Goal: Information Seeking & Learning: Learn about a topic

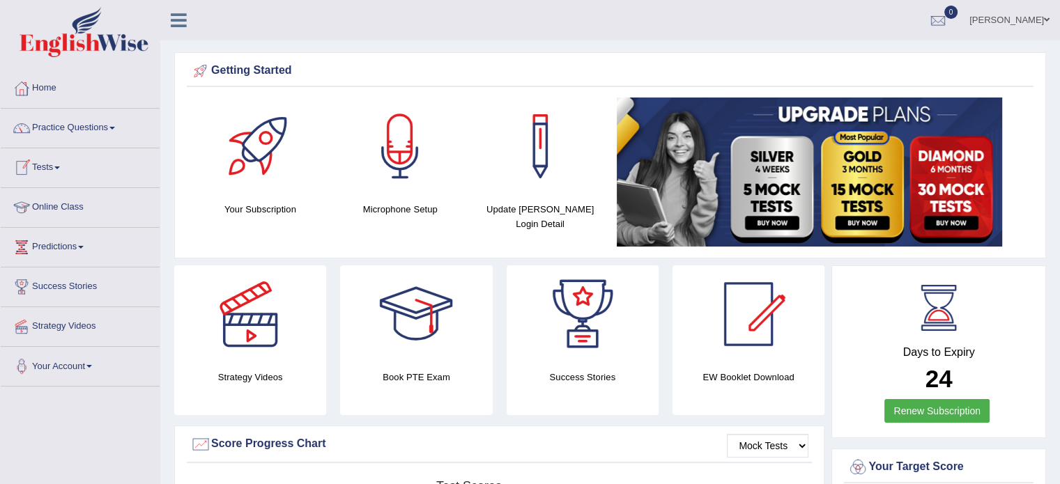
click at [53, 169] on link "Tests" at bounding box center [80, 165] width 159 height 35
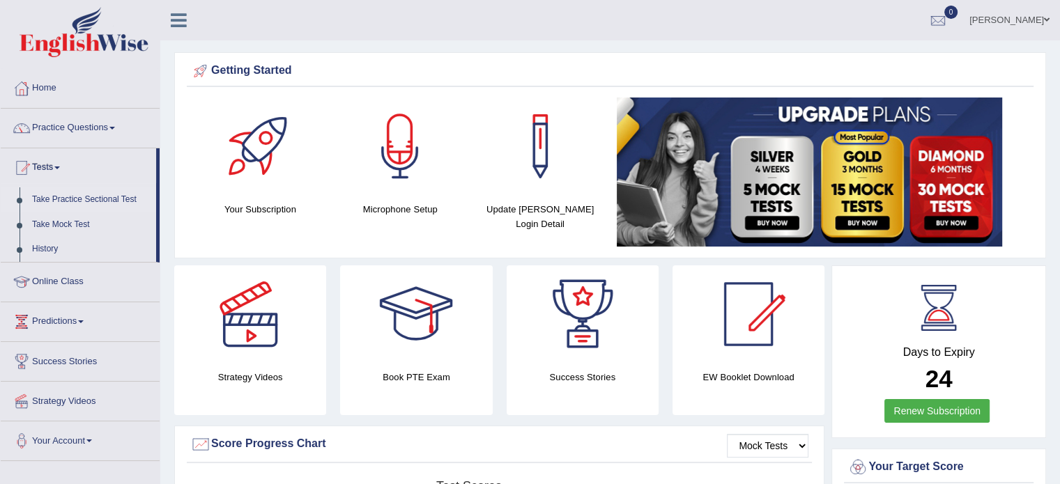
click at [77, 199] on link "Take Practice Sectional Test" at bounding box center [91, 199] width 130 height 25
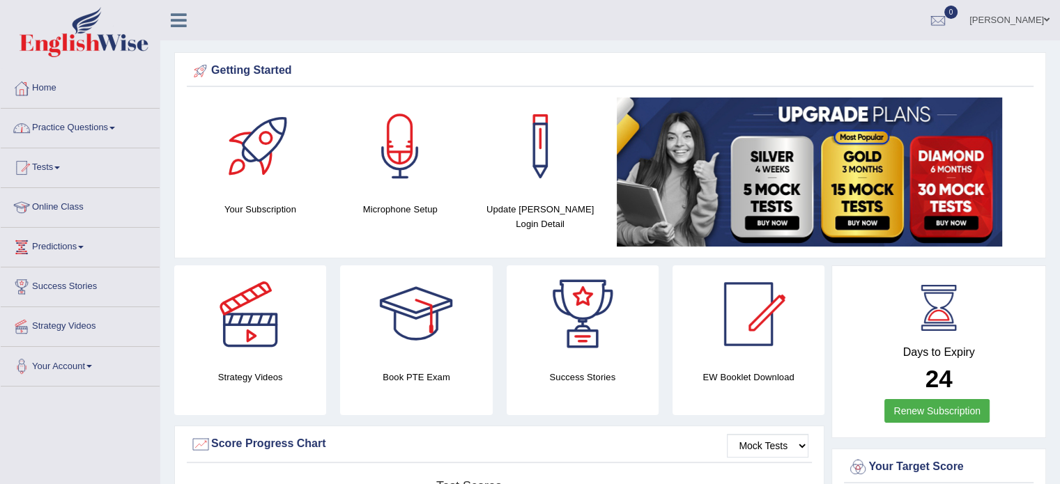
click at [84, 127] on link "Practice Questions" at bounding box center [80, 126] width 159 height 35
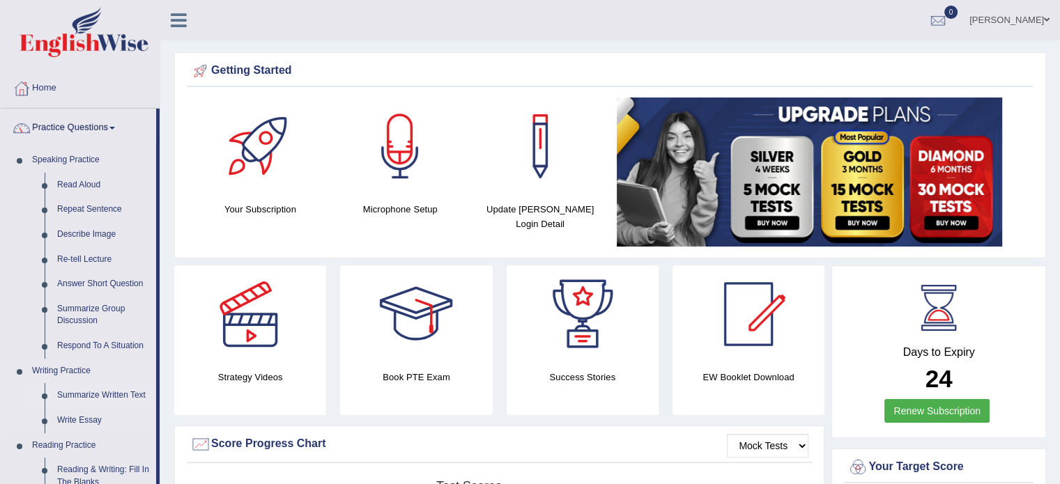
click at [80, 389] on link "Summarize Written Text" at bounding box center [103, 395] width 105 height 25
click at [80, 389] on ul "Summarize Written Text Write Essay" at bounding box center [91, 404] width 130 height 49
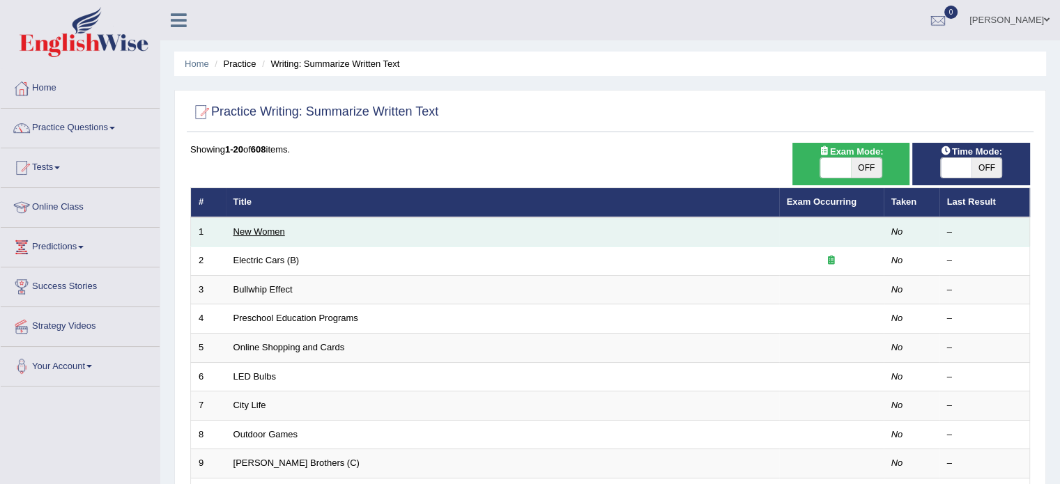
click at [254, 235] on link "New Women" at bounding box center [259, 231] width 52 height 10
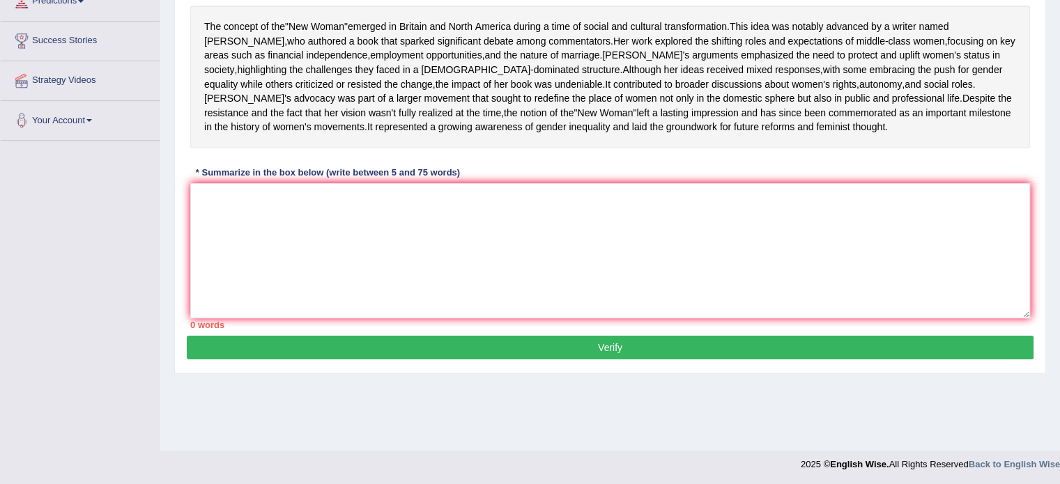
scroll to position [247, 0]
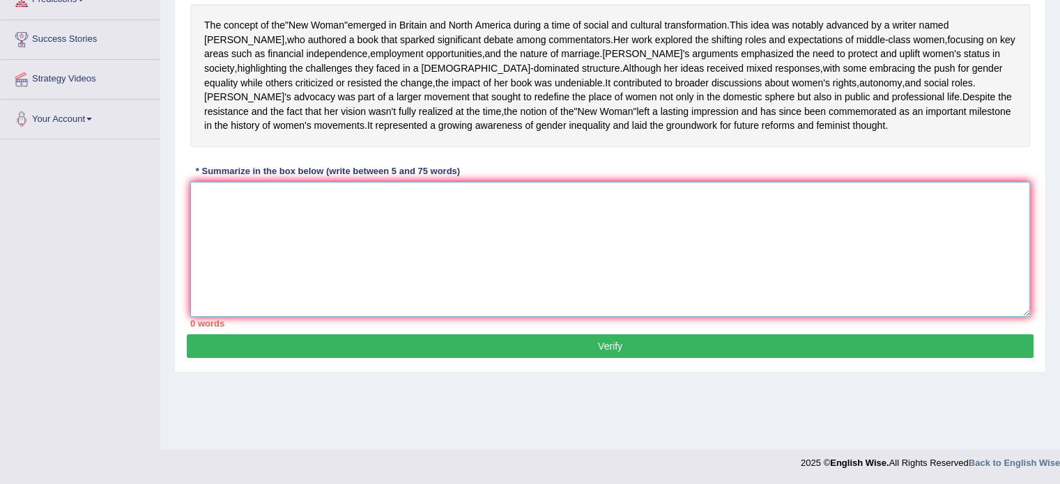
click at [203, 236] on textarea at bounding box center [610, 249] width 840 height 135
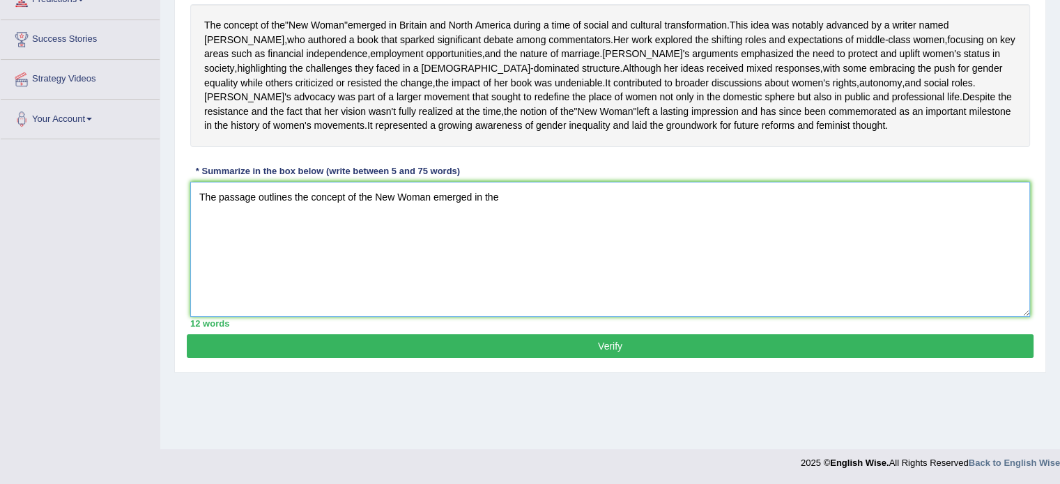
type textarea "The passage outlines the concept of the New Woman emerged in the"
click at [503, 242] on textarea "The passage outlines the concept of the New Woman emerged in the" at bounding box center [610, 249] width 840 height 135
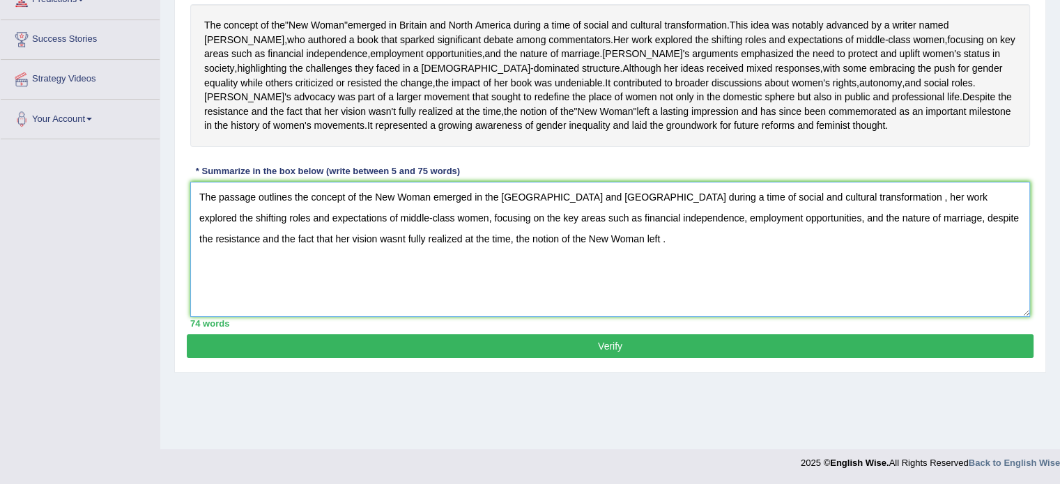
type textarea "The passage outlines the concept of the New Woman emerged in the Britain and No…"
click at [594, 358] on button "Verify" at bounding box center [610, 346] width 847 height 24
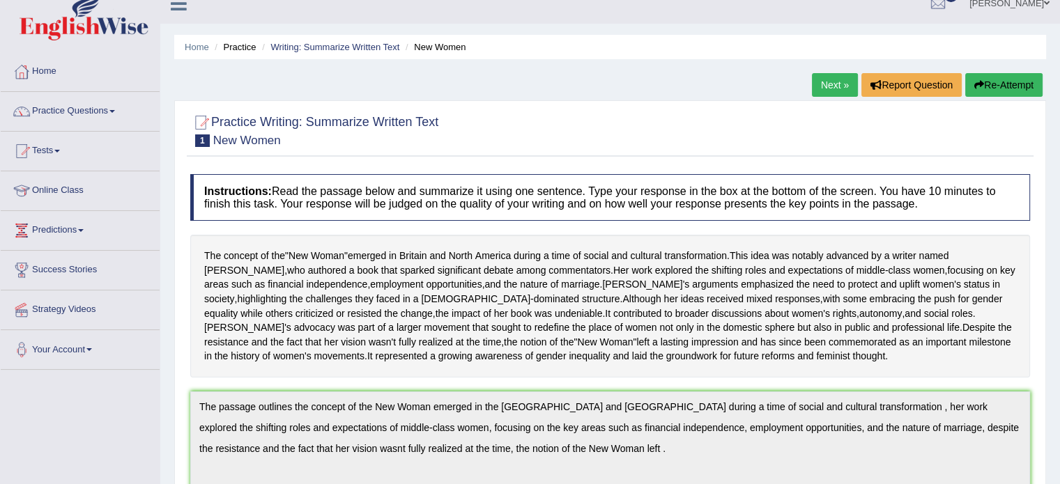
scroll to position [0, 0]
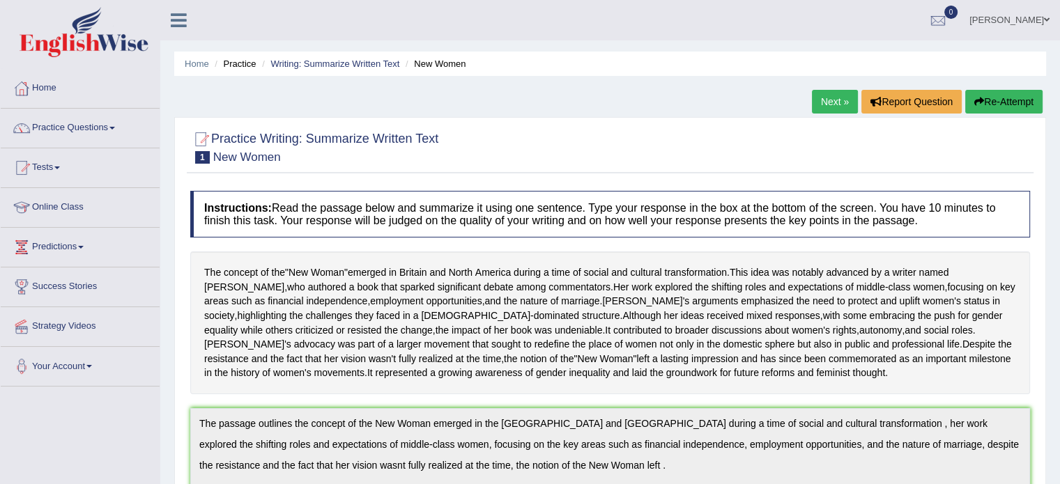
click at [828, 100] on link "Next »" at bounding box center [835, 102] width 46 height 24
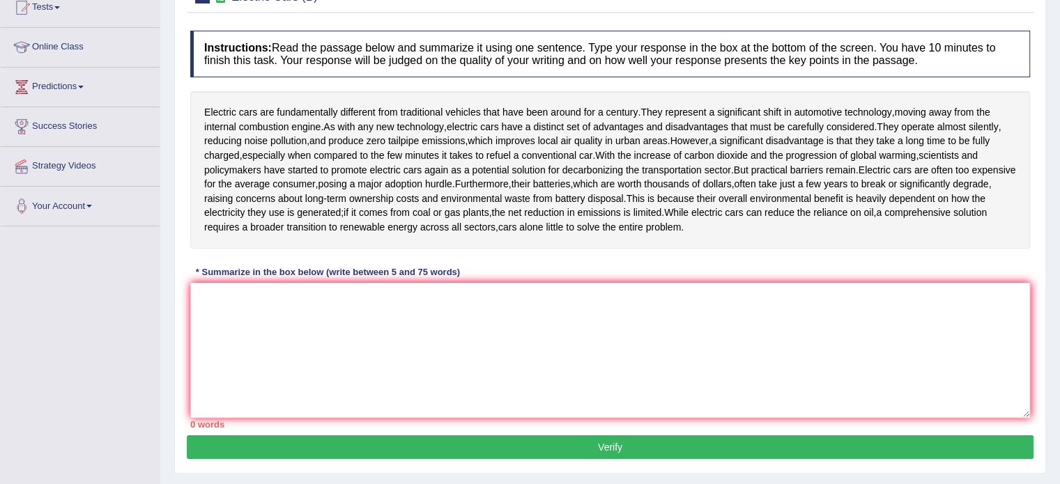
scroll to position [167, 0]
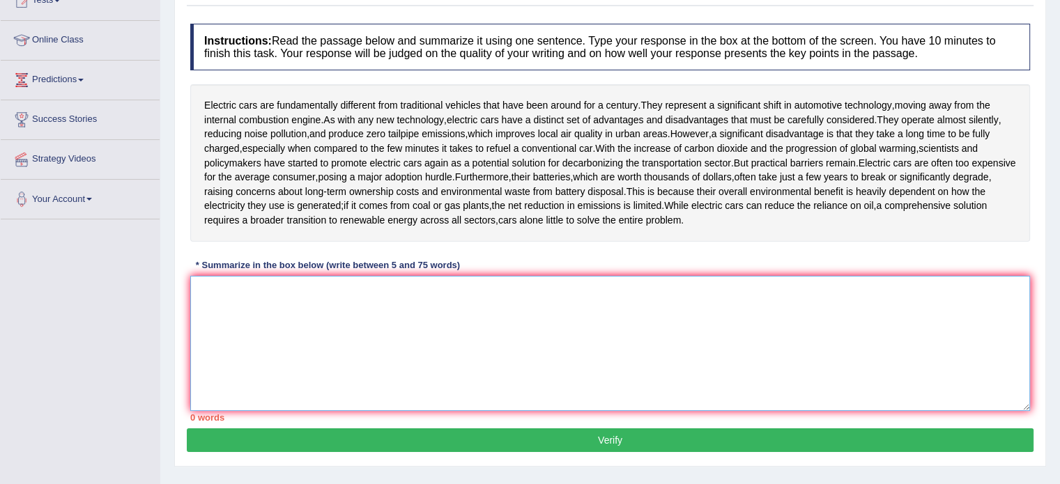
click at [209, 293] on textarea at bounding box center [610, 343] width 840 height 135
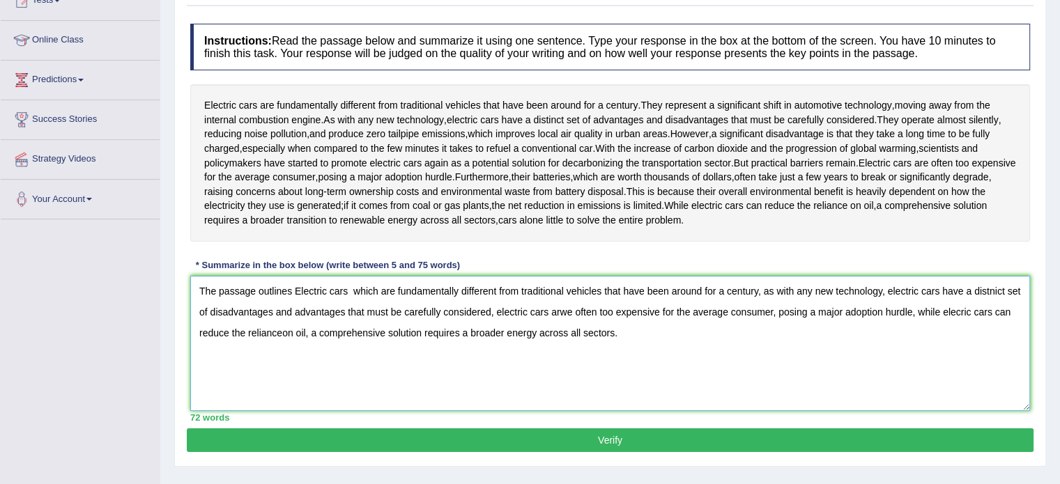
type textarea "The passage outlines Electric cars which are fundamentally different from tradi…"
click at [605, 434] on button "Verify" at bounding box center [610, 440] width 847 height 24
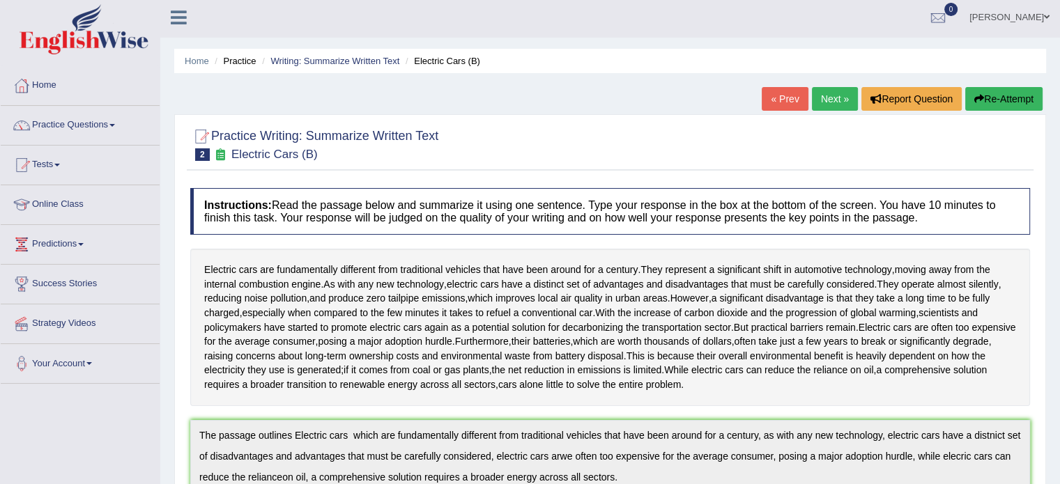
scroll to position [0, 0]
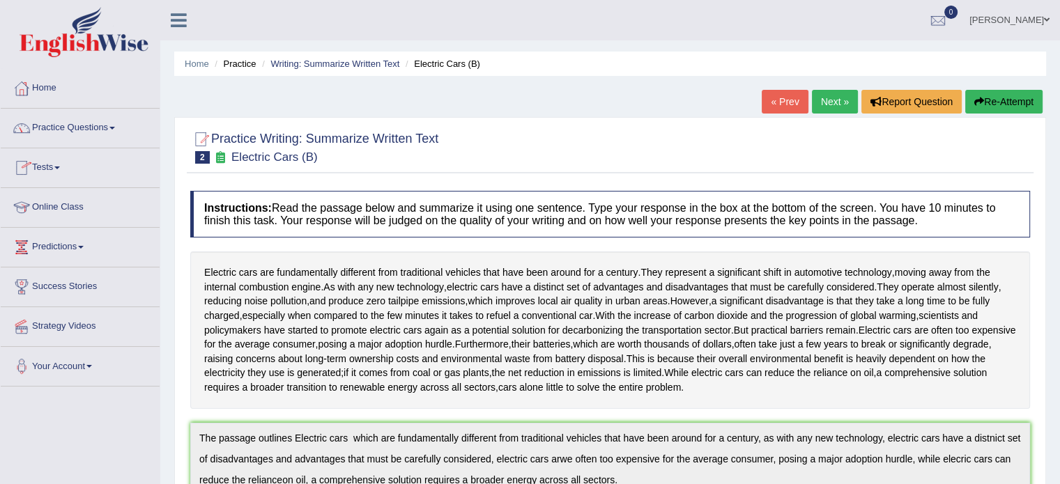
click at [60, 128] on link "Practice Questions" at bounding box center [80, 126] width 159 height 35
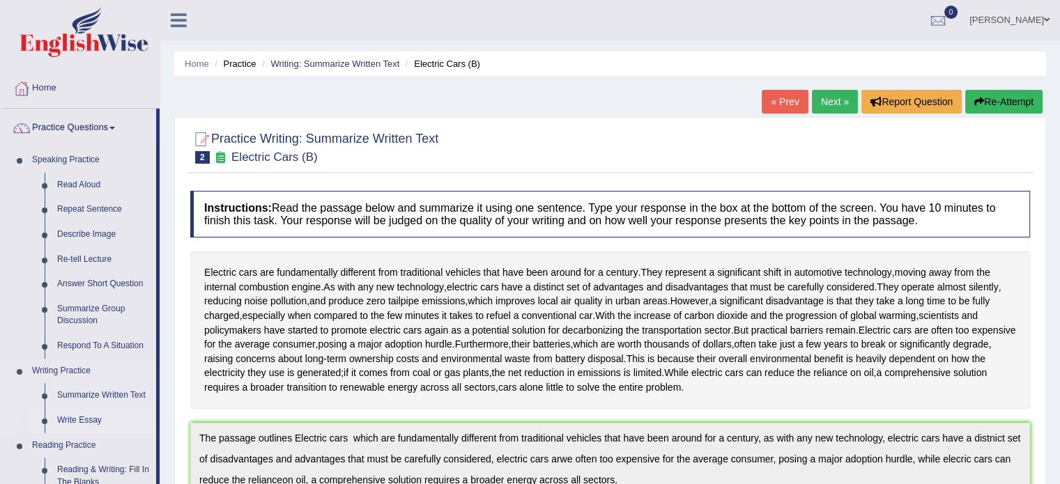
click at [80, 420] on link "Write Essay" at bounding box center [103, 420] width 105 height 25
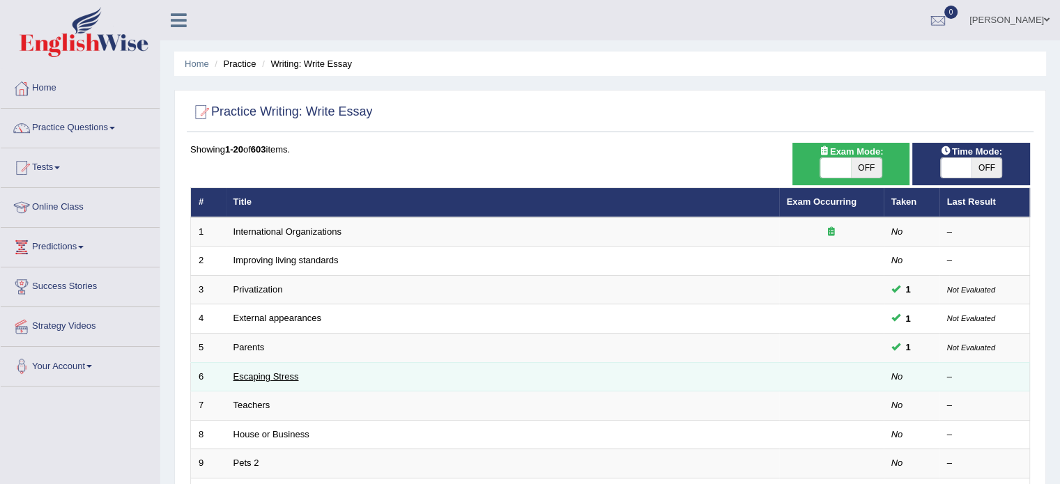
click at [245, 376] on link "Escaping Stress" at bounding box center [265, 376] width 65 height 10
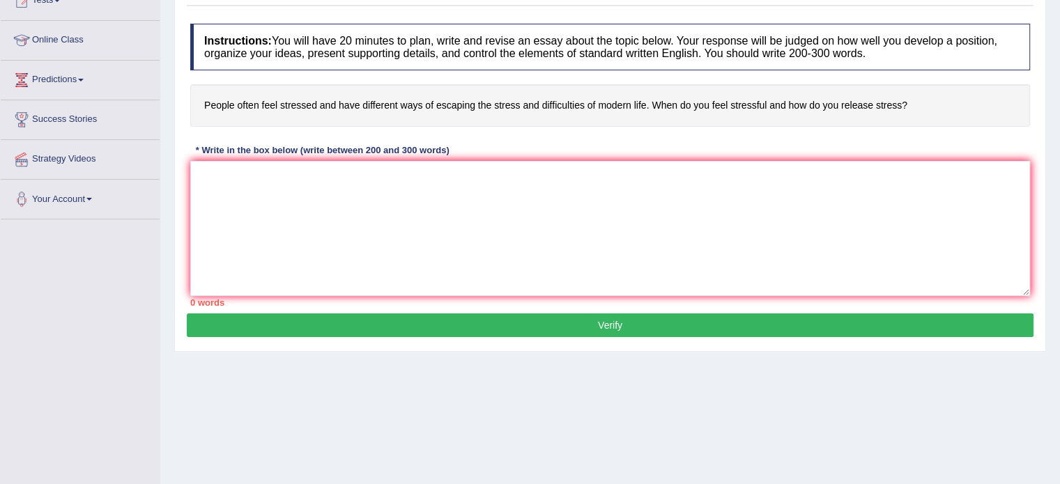
scroll to position [247, 0]
